Goal: Task Accomplishment & Management: Manage account settings

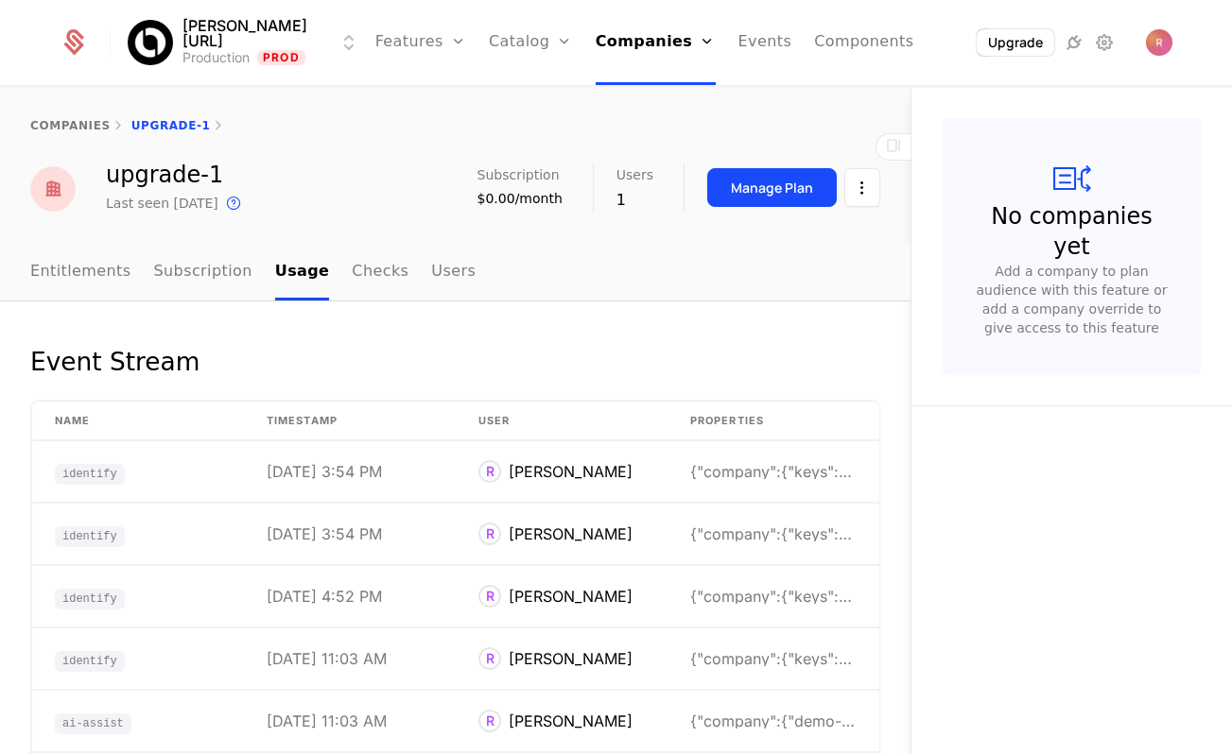
scroll to position [271, 0]
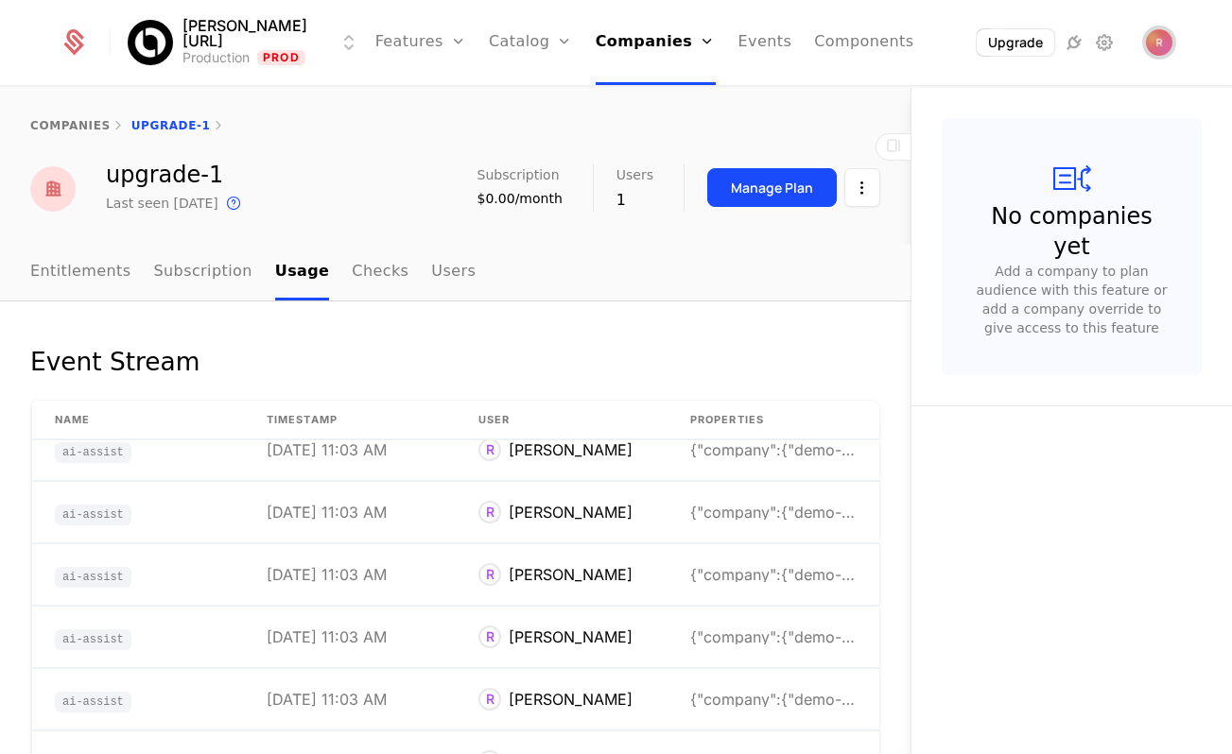
click at [1157, 30] on img "Open user button" at bounding box center [1159, 42] width 26 height 26
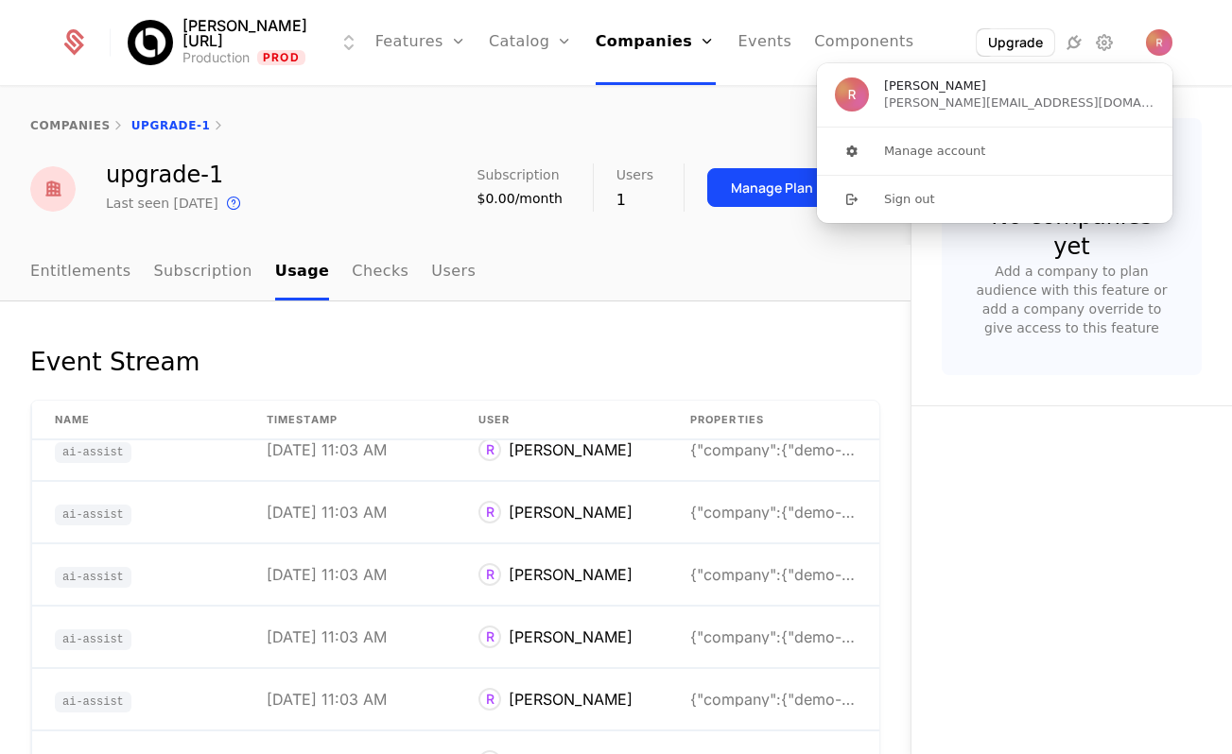
click at [675, 135] on div "companies upgrade-1" at bounding box center [455, 126] width 910 height 76
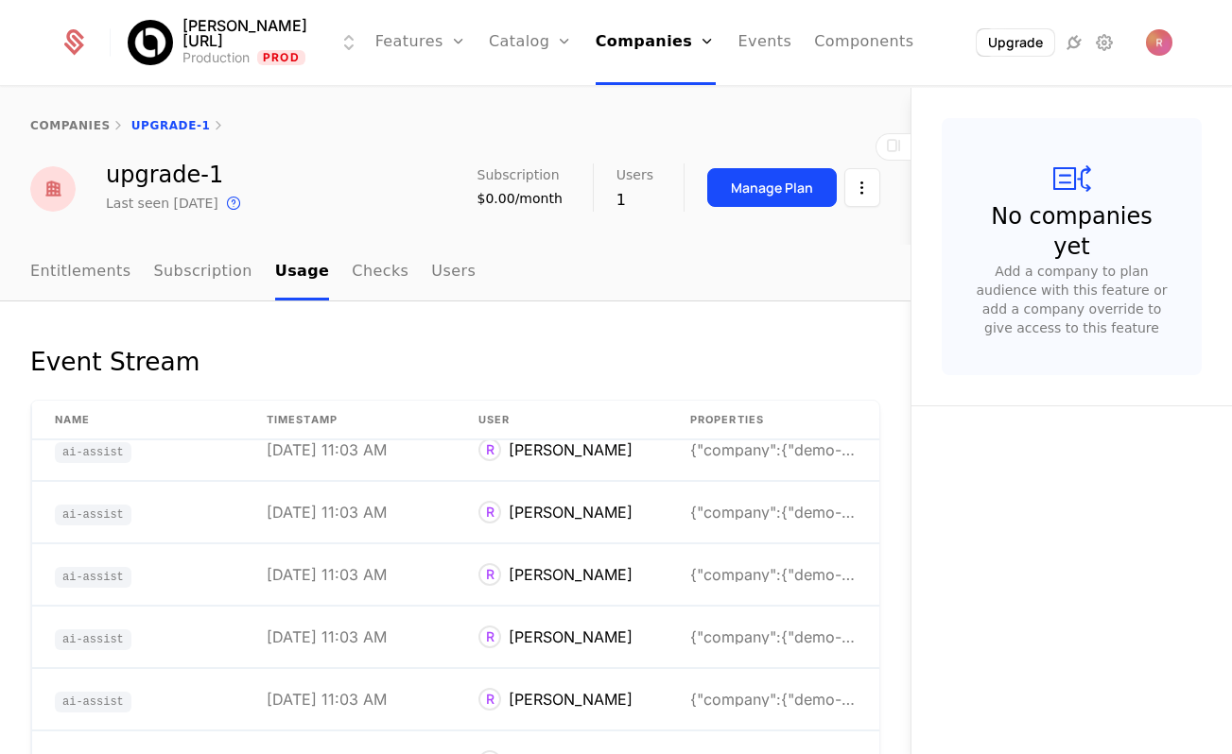
click at [1110, 36] on icon at bounding box center [1104, 42] width 23 height 23
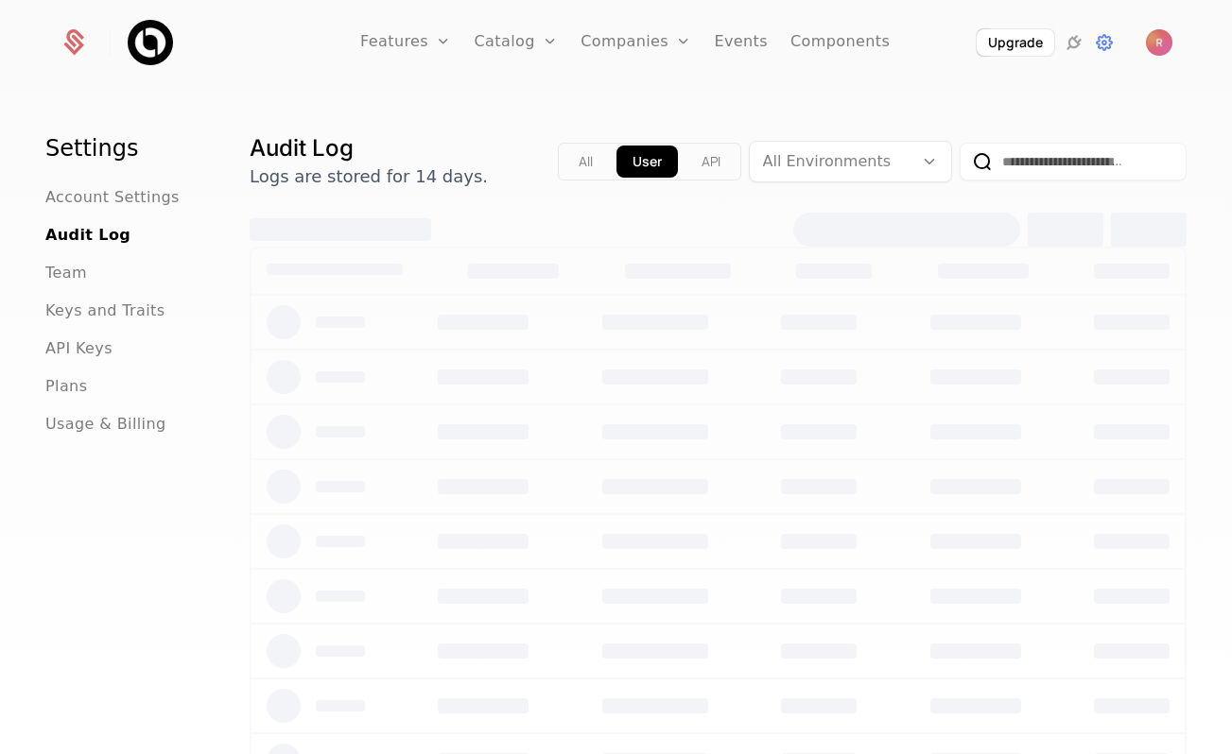
click at [1072, 42] on icon at bounding box center [1073, 42] width 23 height 23
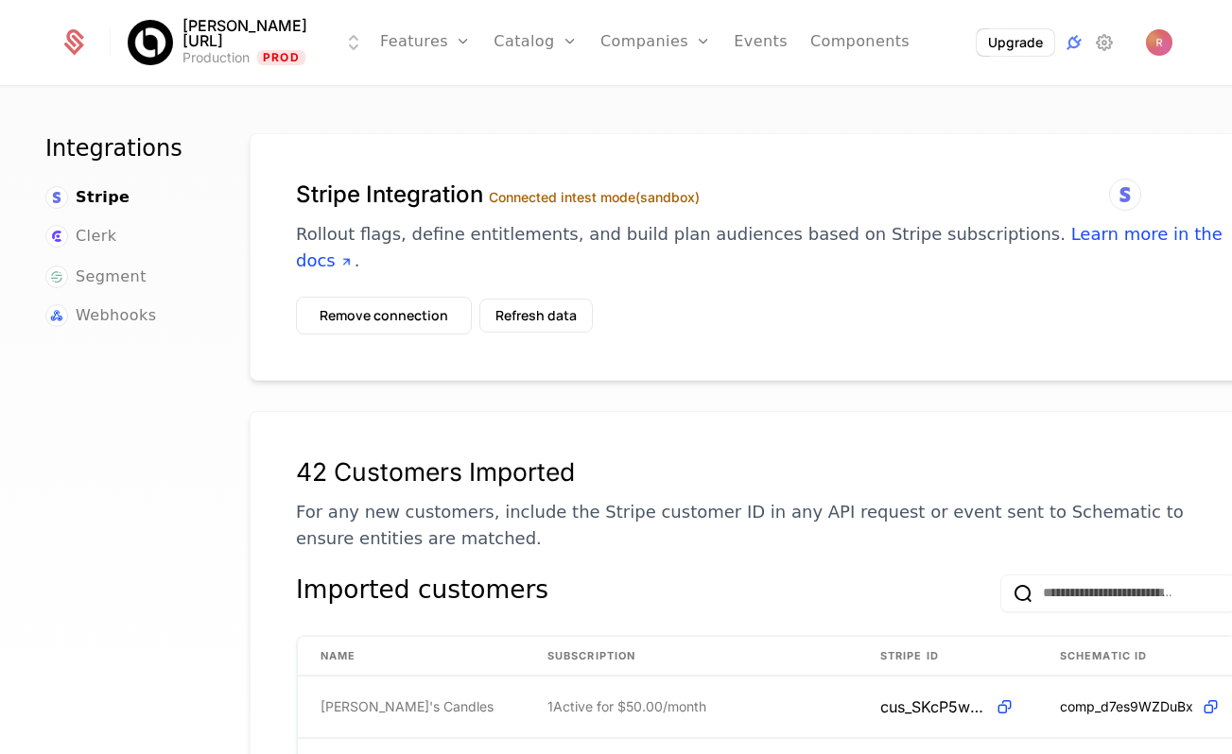
click at [1108, 32] on icon at bounding box center [1104, 42] width 23 height 23
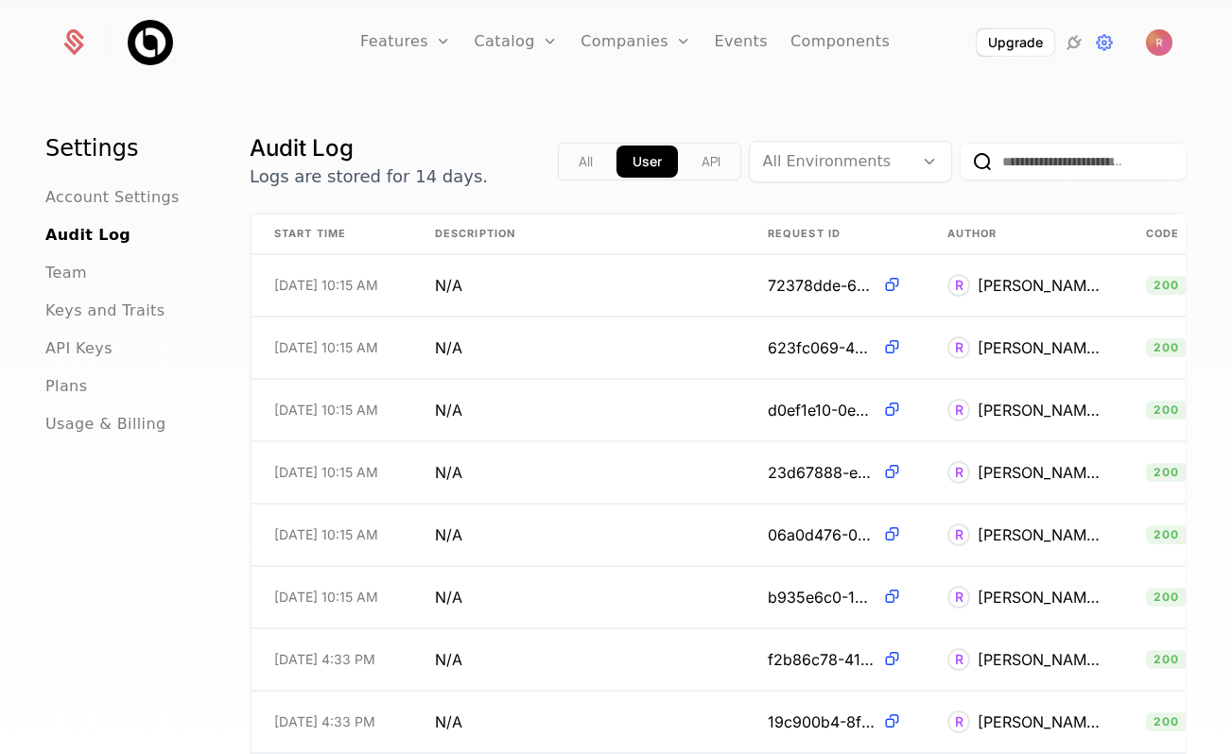
click at [72, 279] on span "Team" at bounding box center [66, 273] width 42 height 23
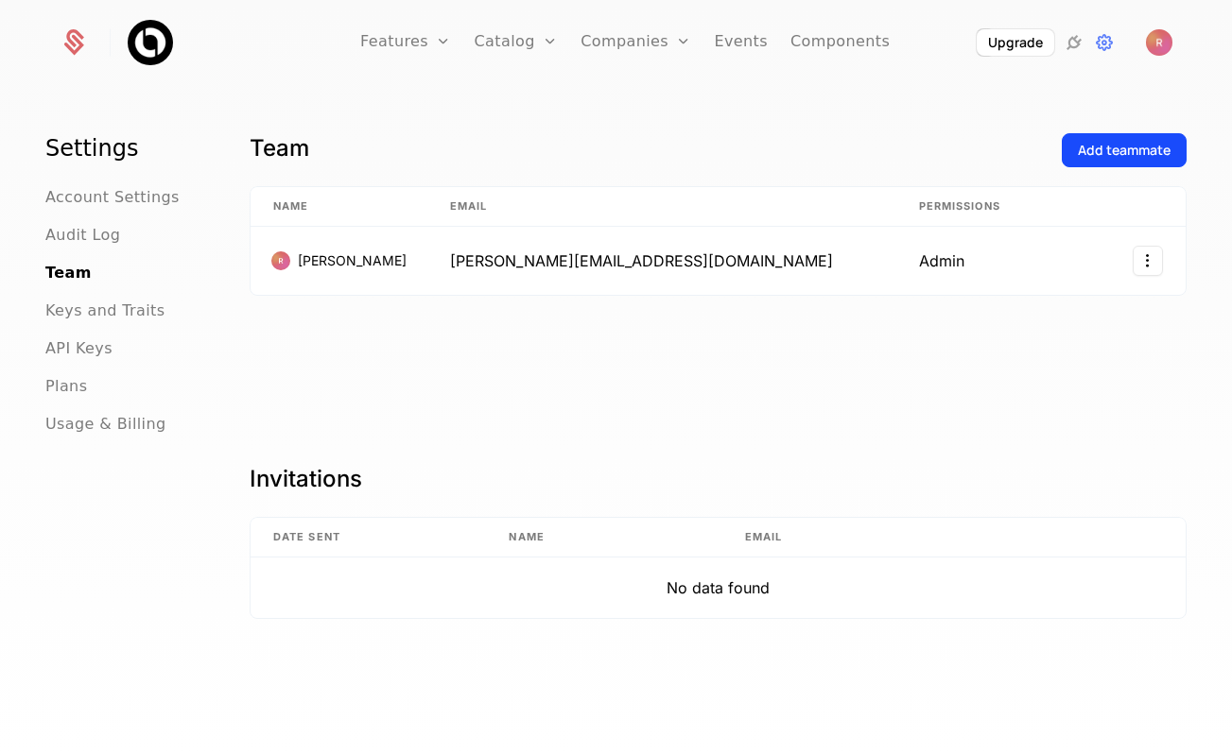
click at [1081, 154] on div "Add teammate" at bounding box center [1123, 150] width 93 height 19
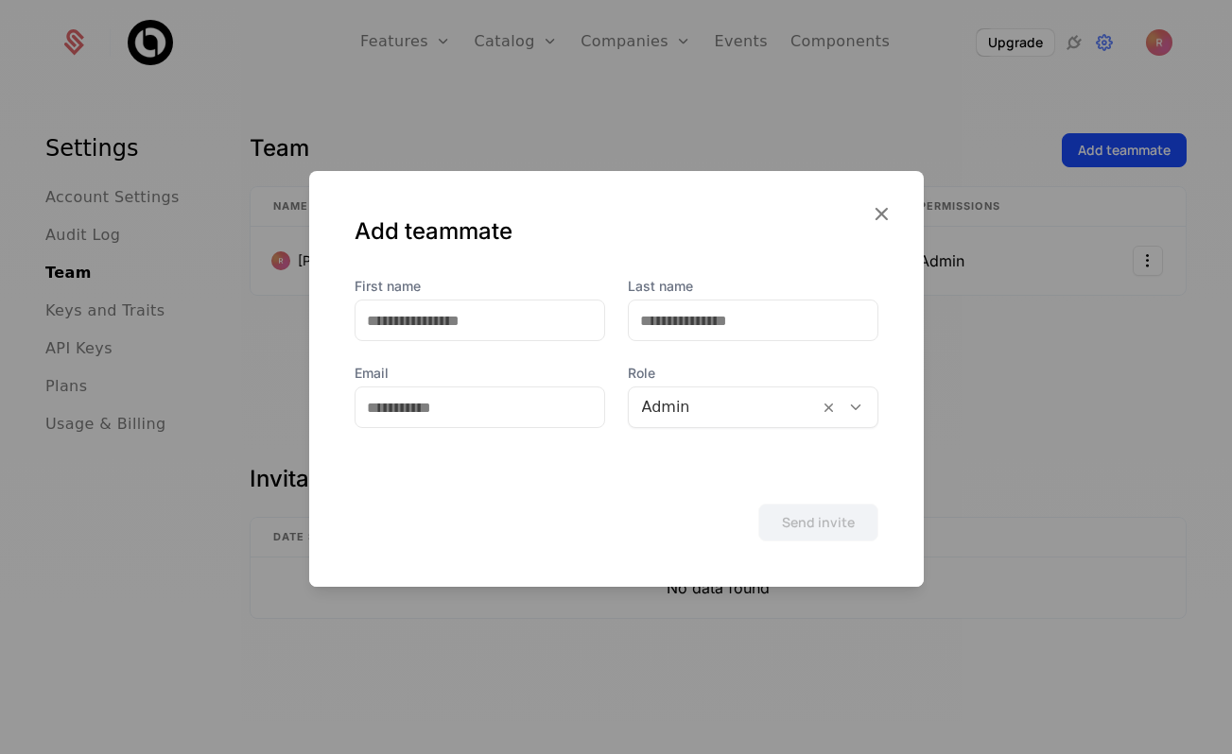
click at [508, 343] on div "First name Last name Email Role Admin" at bounding box center [616, 352] width 614 height 151
click at [508, 318] on input "First name" at bounding box center [479, 321] width 249 height 40
type input "****"
type input "**********"
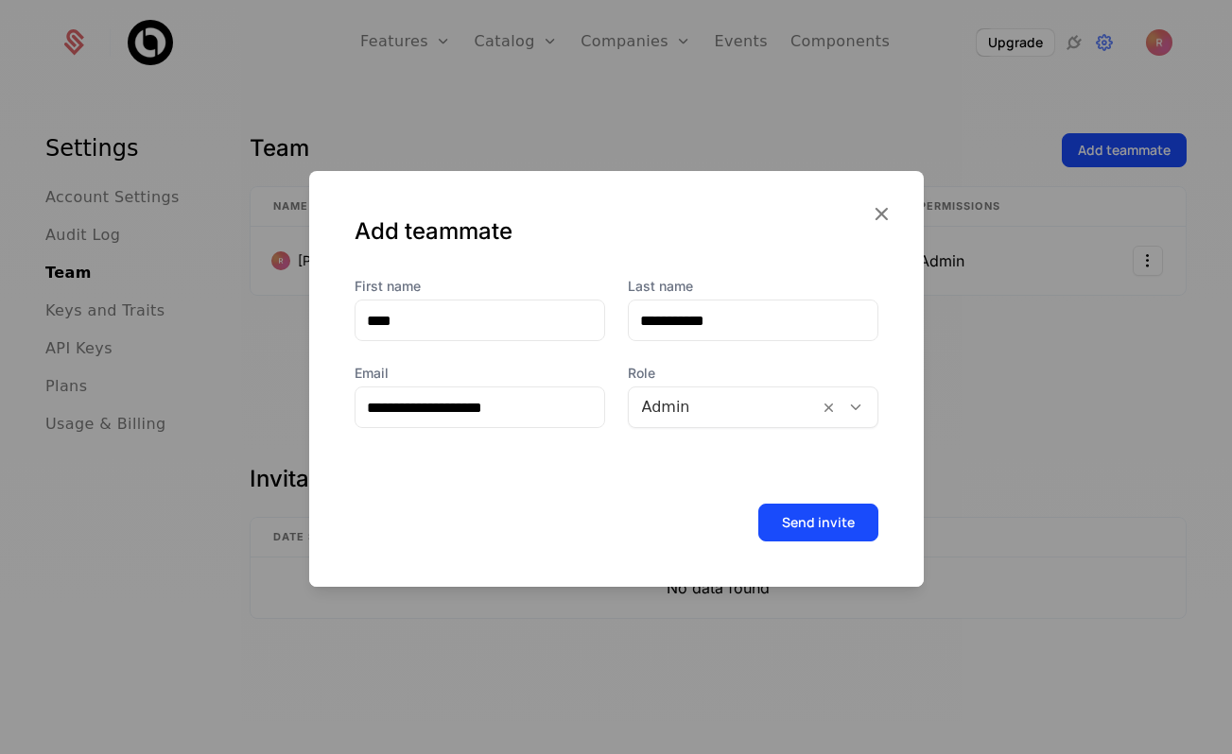
click at [829, 517] on button "Send invite" at bounding box center [818, 523] width 120 height 38
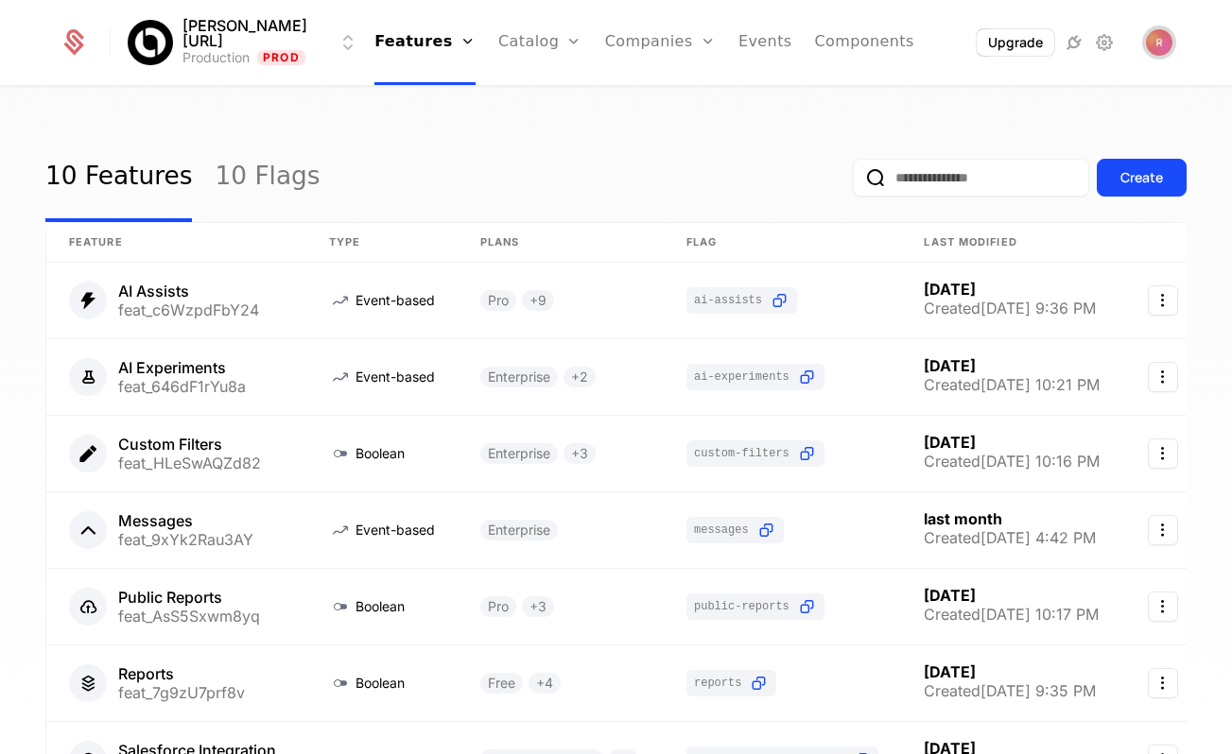
click at [1146, 41] on img "Open user button" at bounding box center [1159, 42] width 26 height 26
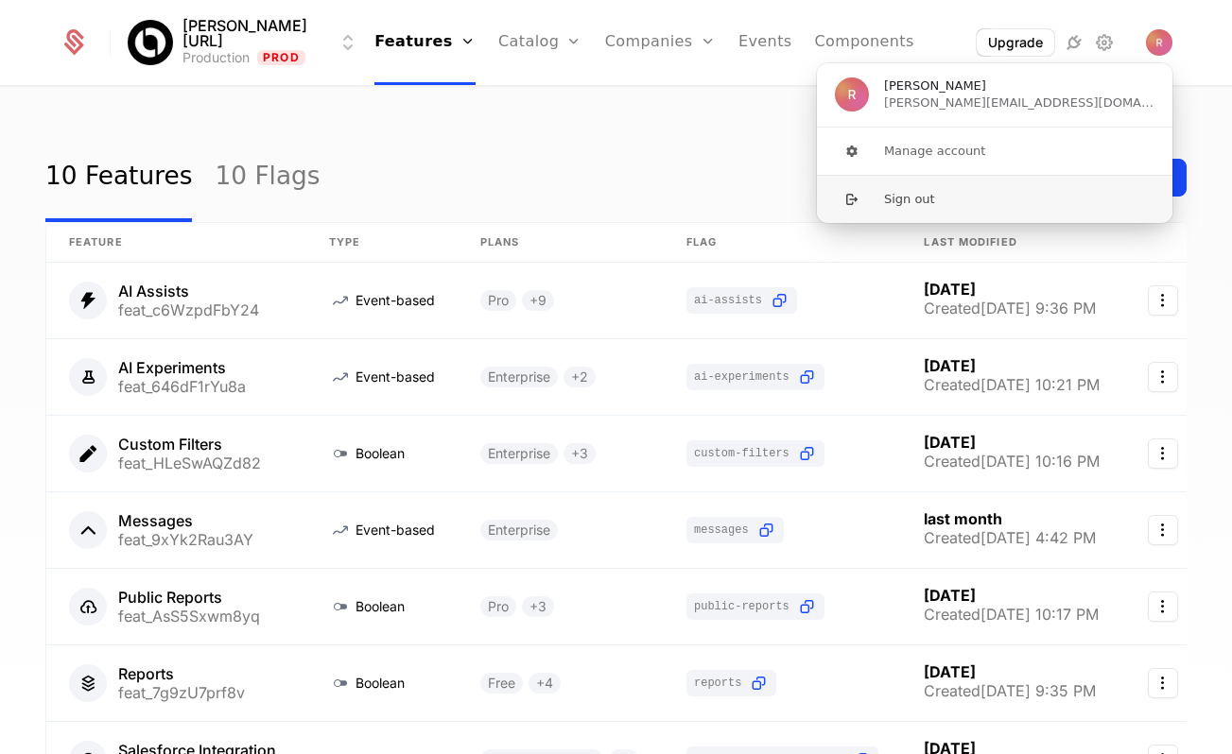
click at [929, 198] on button "Sign out" at bounding box center [994, 199] width 357 height 48
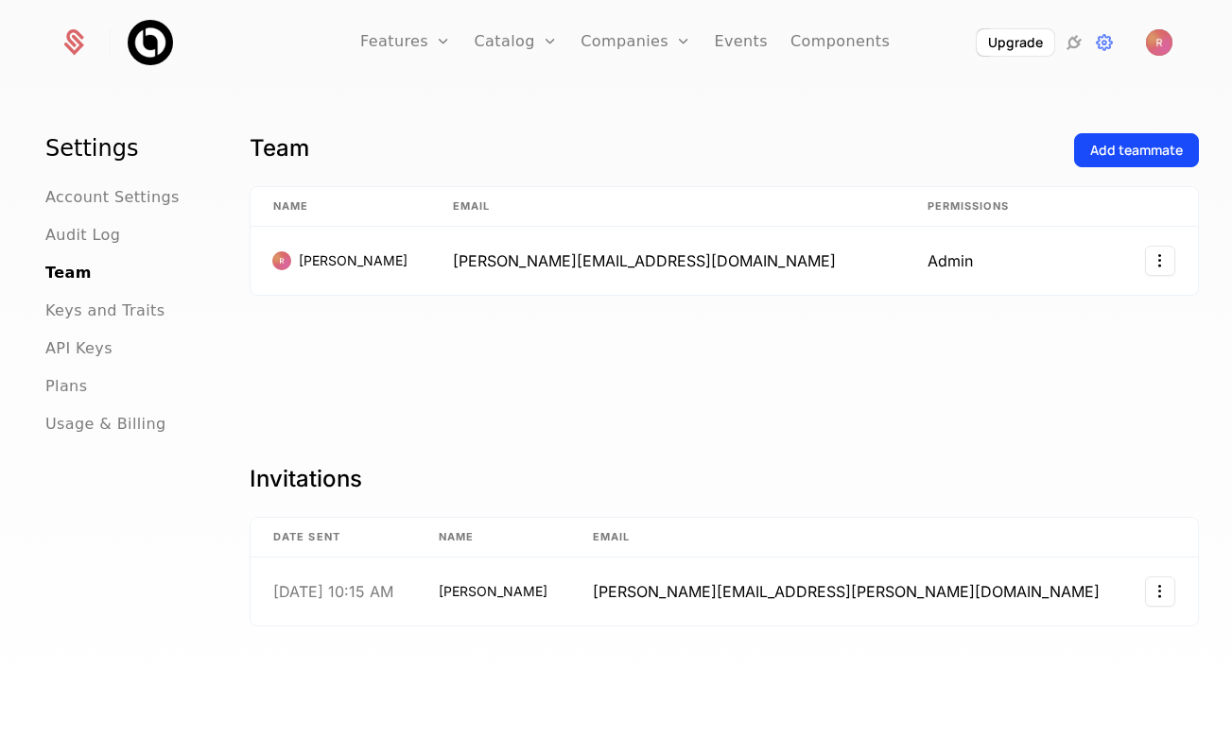
click at [849, 409] on div "Team Add teammate Name Email Permissions Ryan [EMAIL_ADDRESS][DOMAIN_NAME] Admin" at bounding box center [724, 283] width 949 height 301
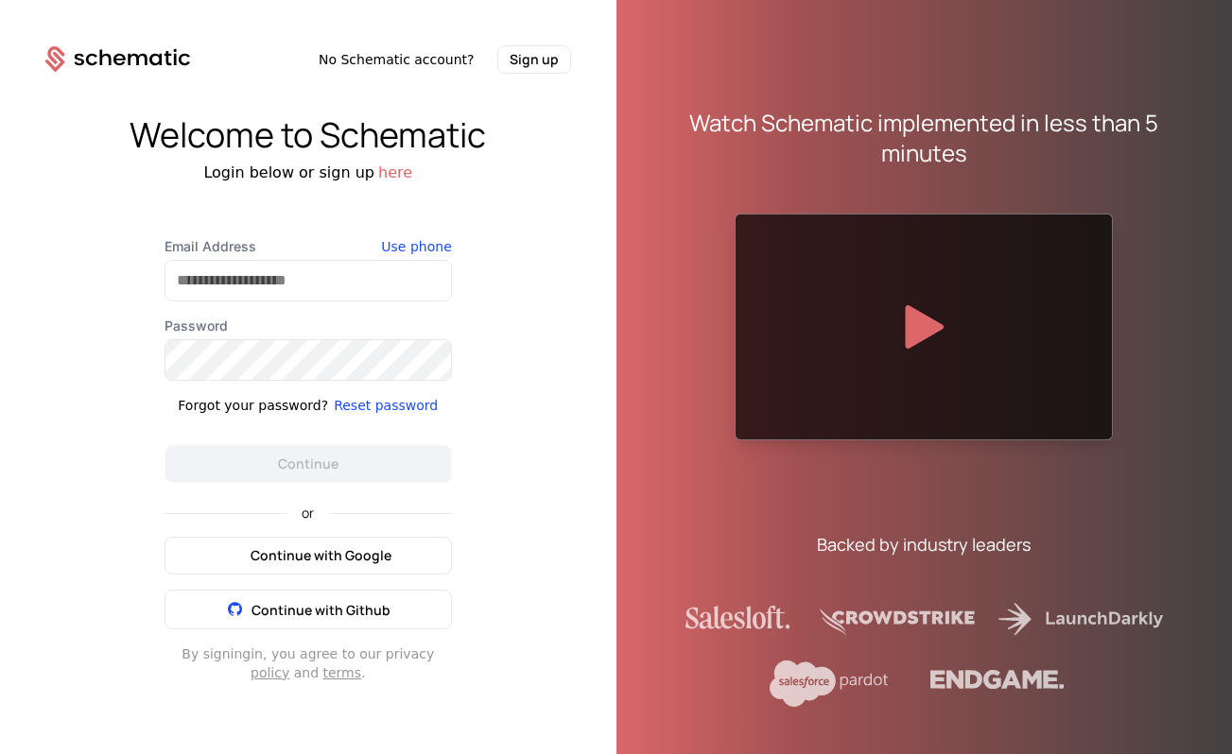
click at [305, 546] on span "Continue with Google" at bounding box center [320, 555] width 141 height 19
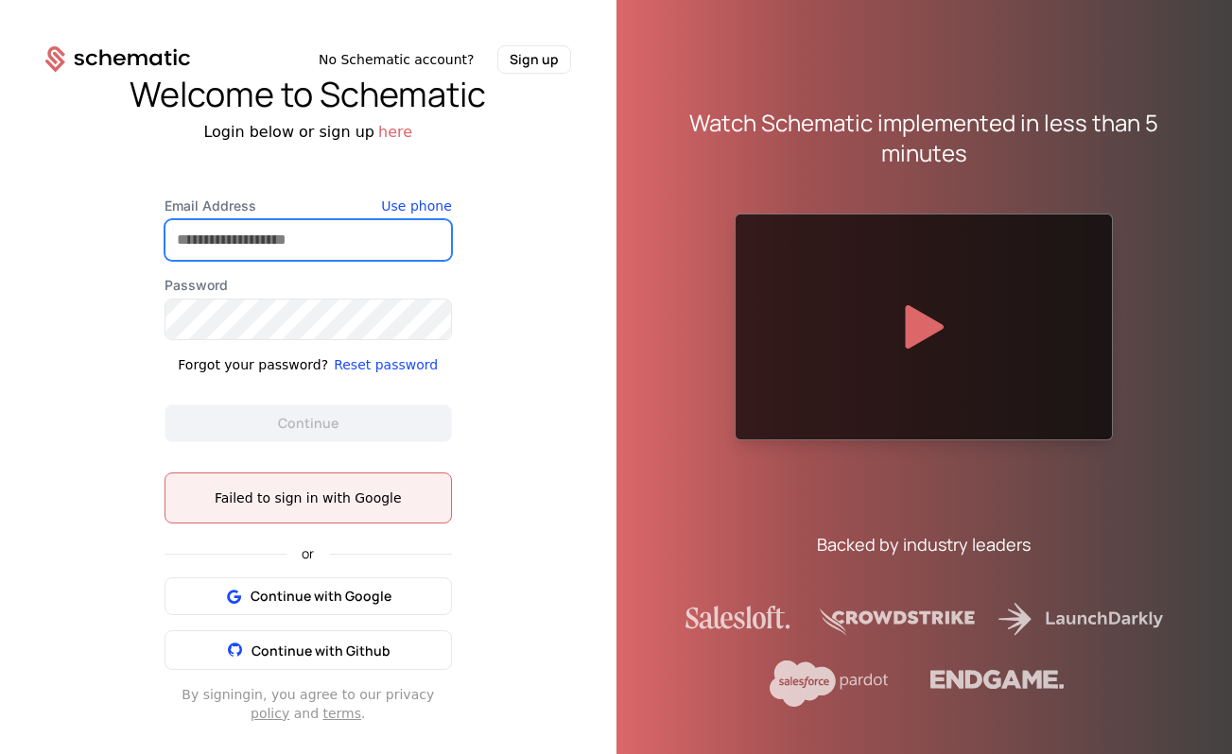
click at [306, 233] on input "Email Address" at bounding box center [307, 240] width 285 height 40
